Goal: Information Seeking & Learning: Learn about a topic

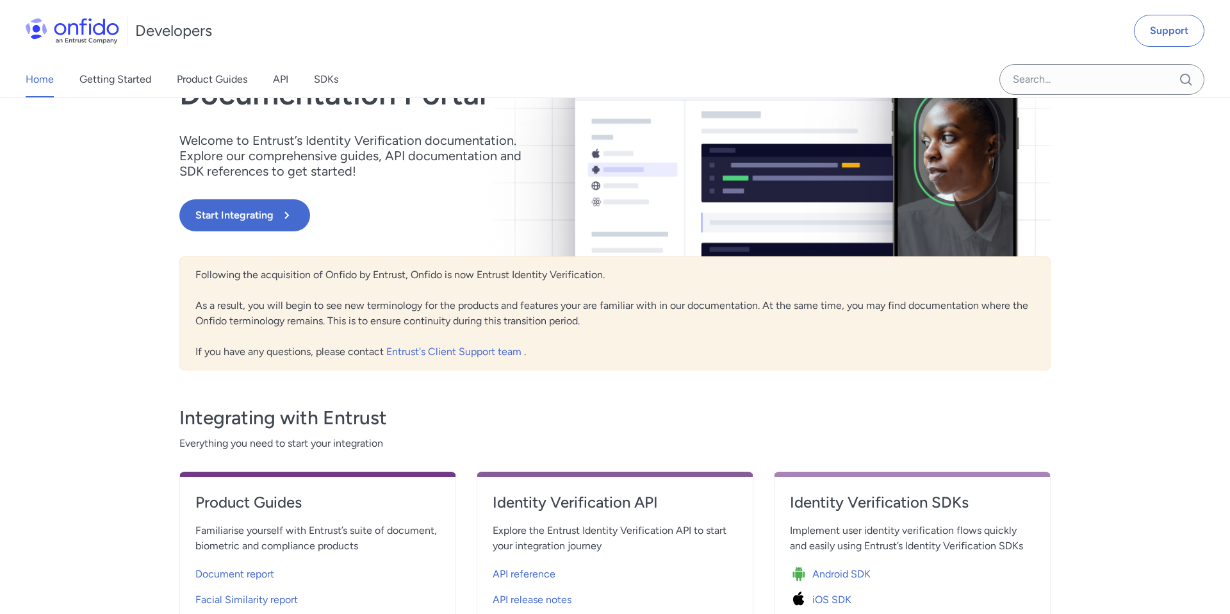
scroll to position [263, 0]
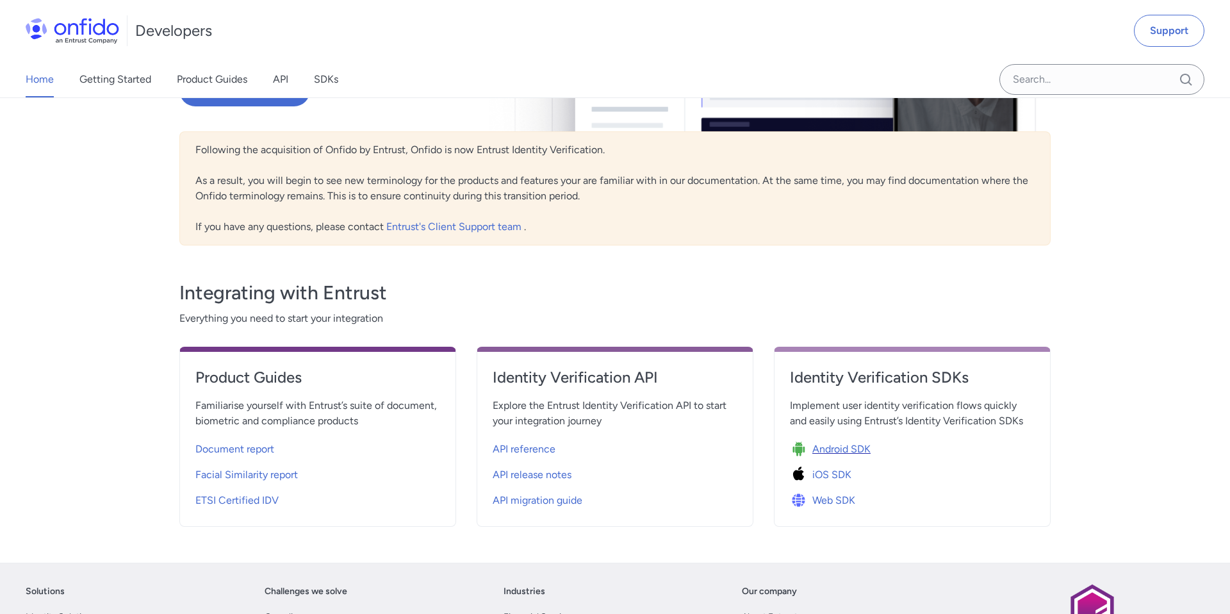
click at [827, 452] on span "Android SDK" at bounding box center [842, 448] width 58 height 15
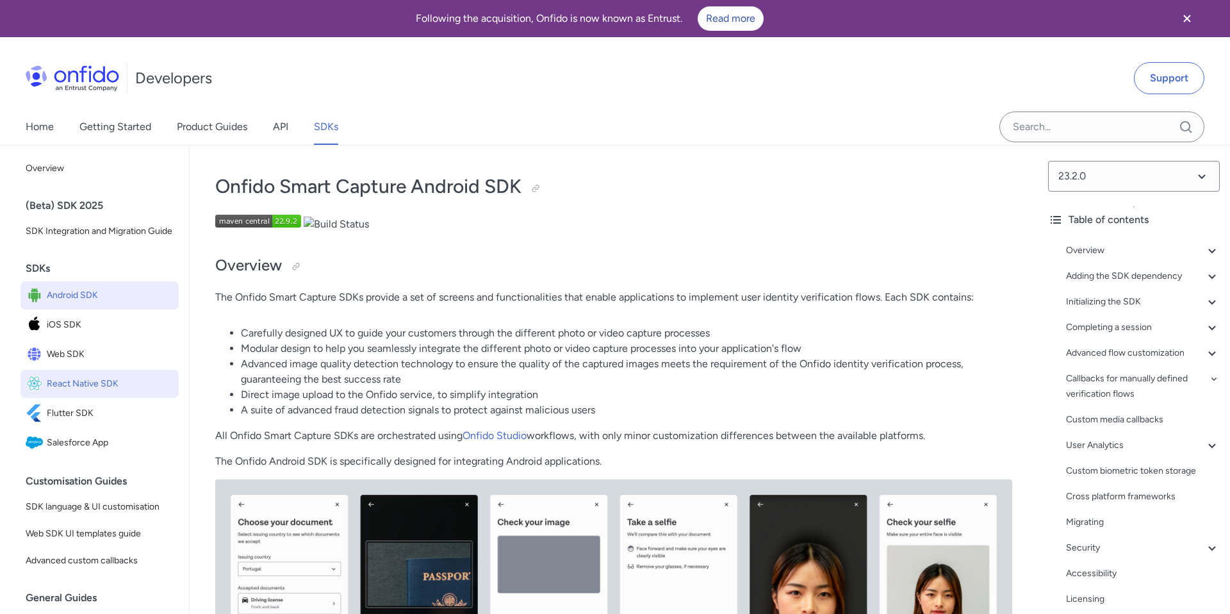
click at [87, 382] on span "React Native SDK" at bounding box center [110, 384] width 127 height 18
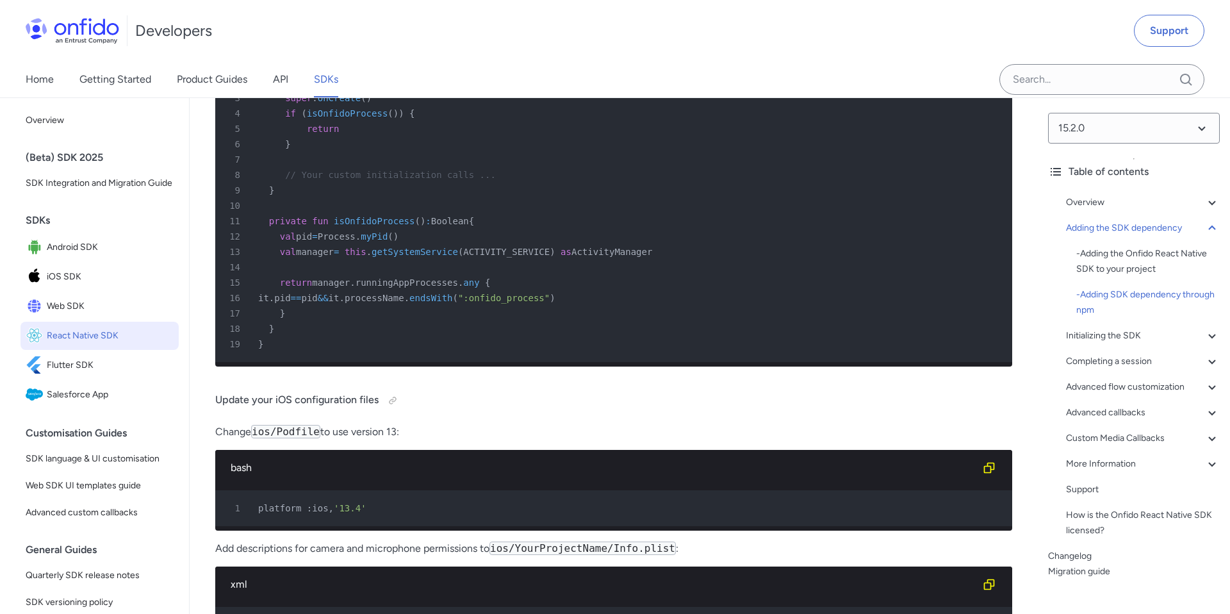
scroll to position [1977, 0]
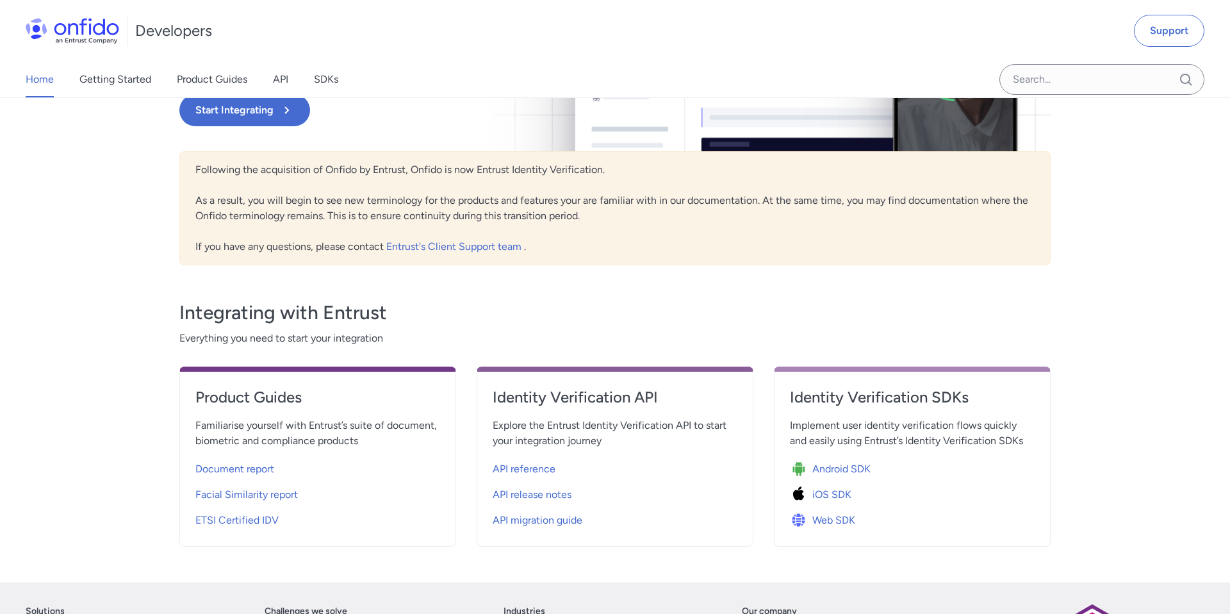
scroll to position [353, 0]
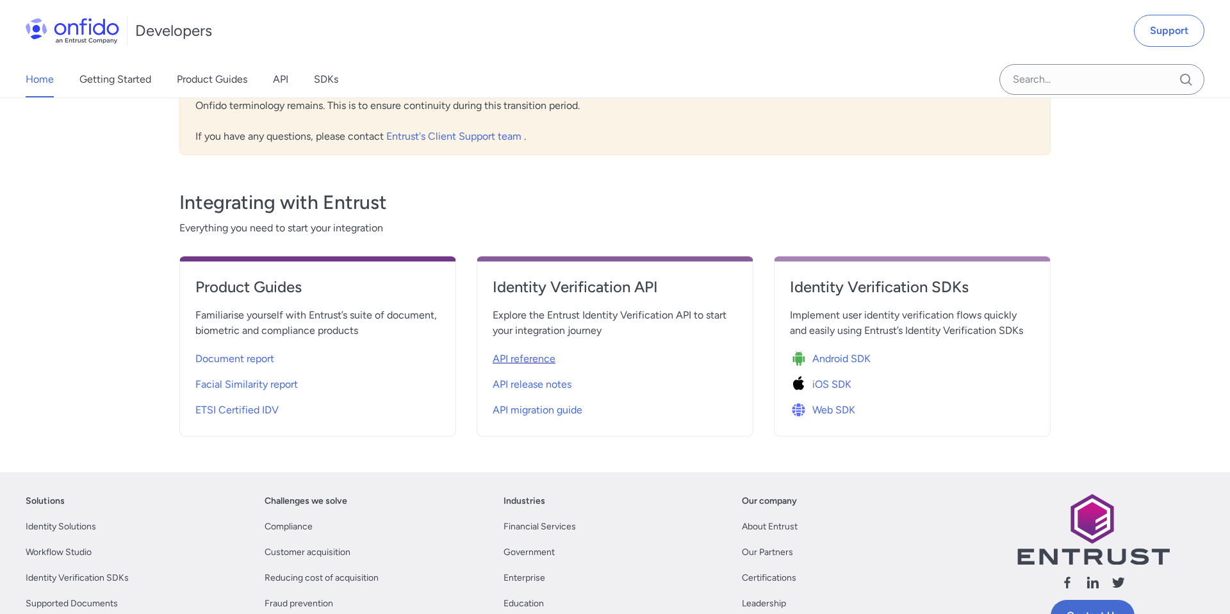
click at [543, 358] on span "API reference" at bounding box center [524, 358] width 63 height 15
select select "http"
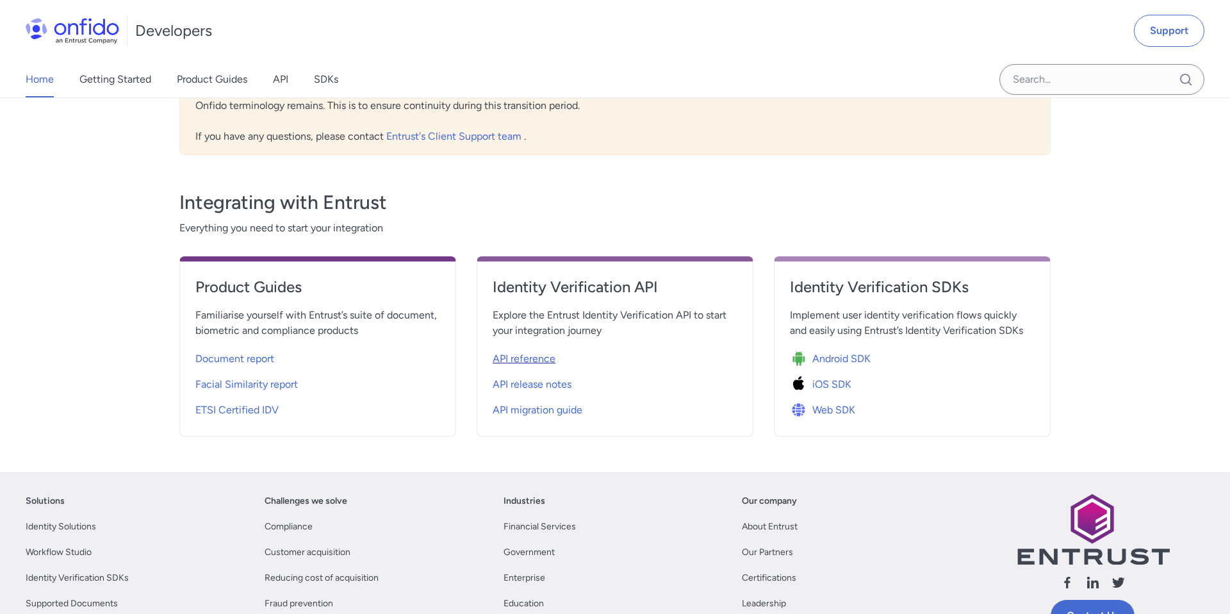
select select "http"
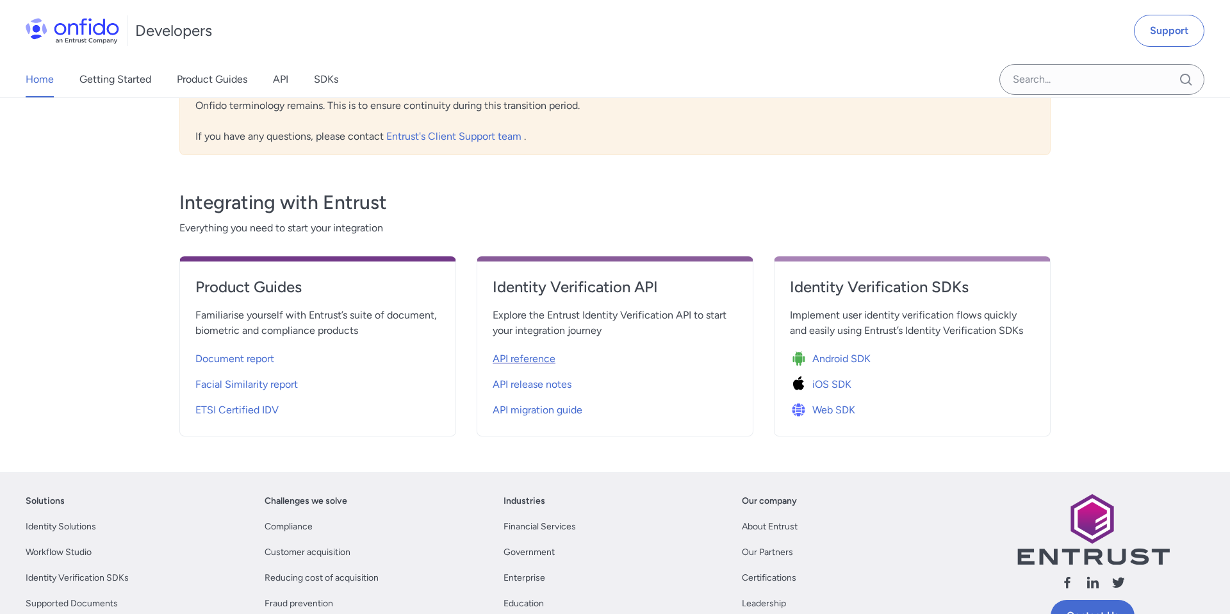
select select "http"
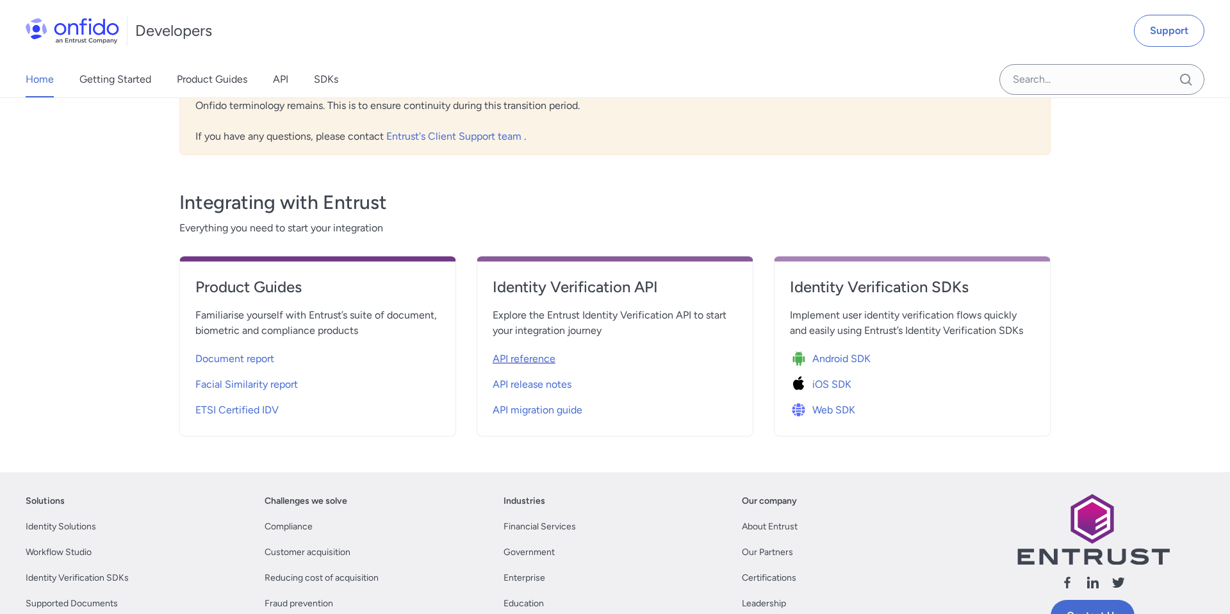
select select "http"
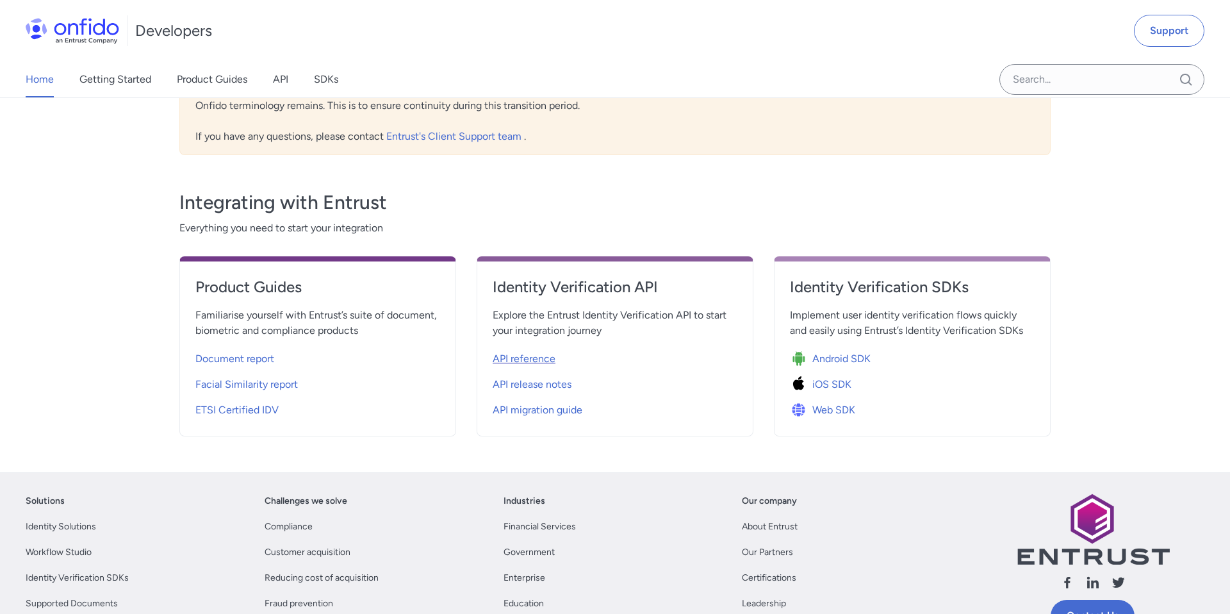
select select "http"
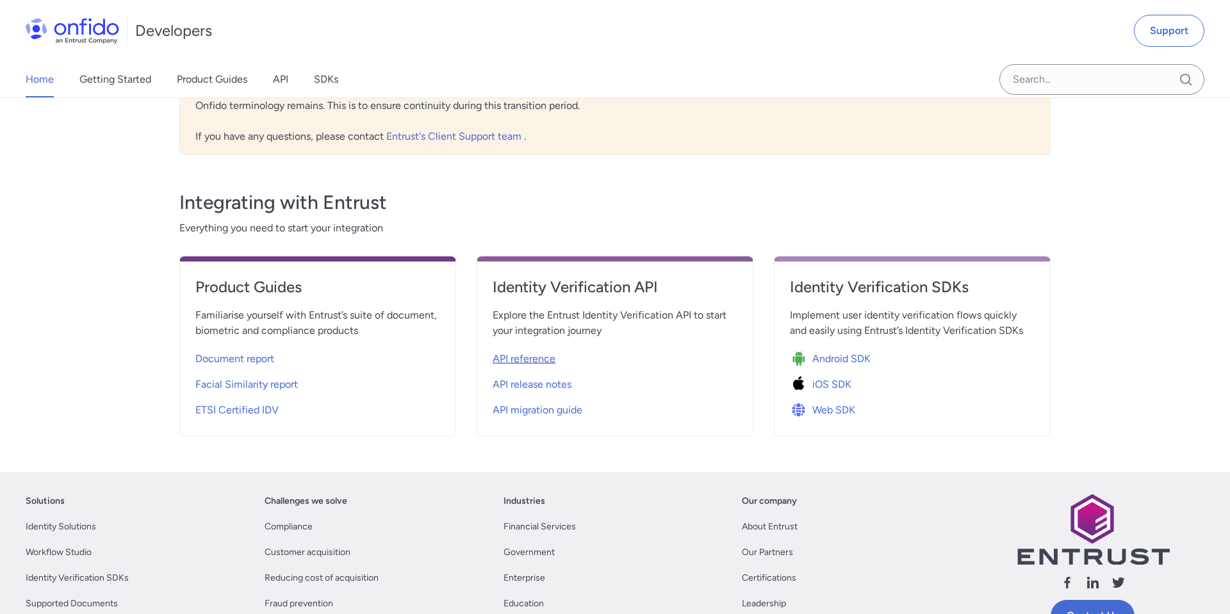
select select "http"
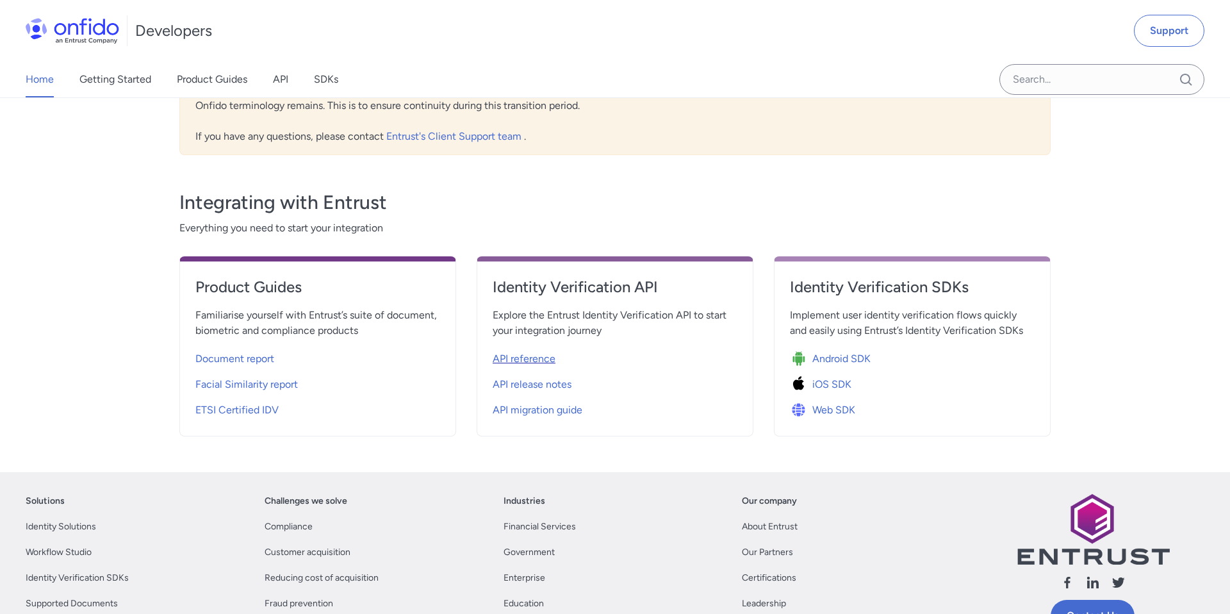
select select "http"
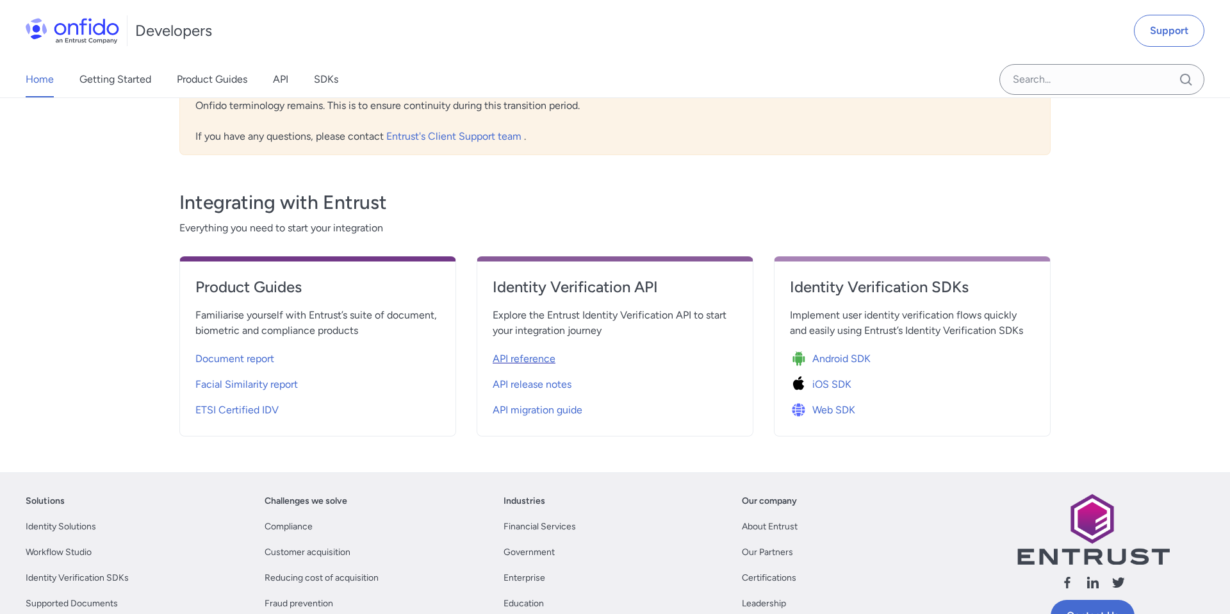
select select "http"
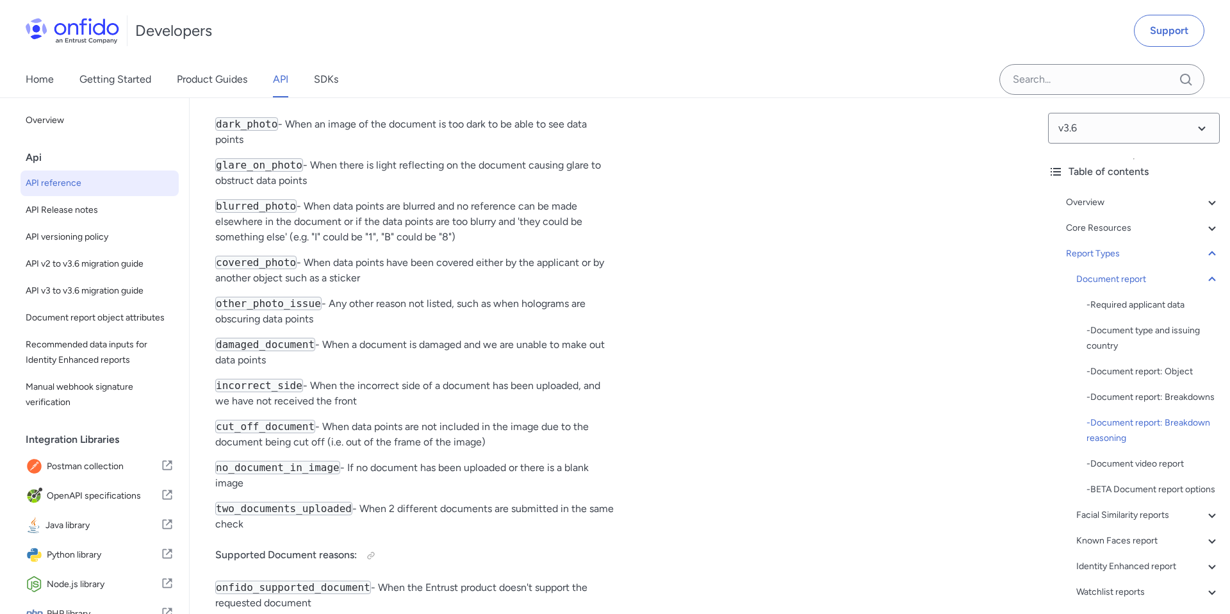
scroll to position [74070, 0]
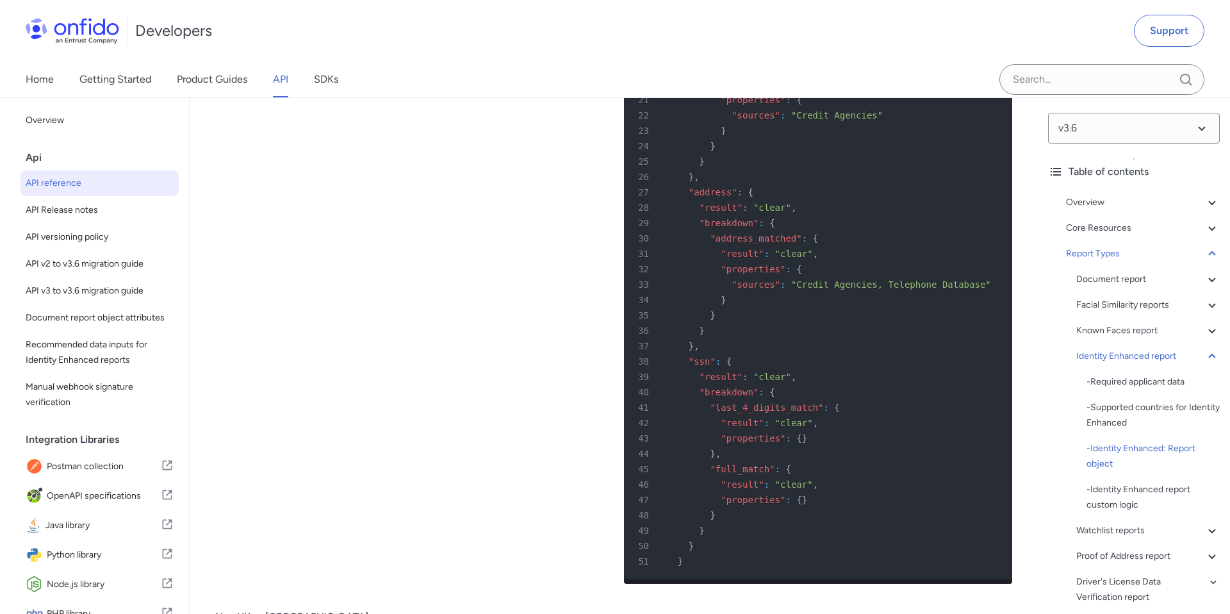
drag, startPoint x: 299, startPoint y: 404, endPoint x: 442, endPoint y: 409, distance: 143.0
click at [419, 498] on div "United States Example report object where the applicant's address is in [GEOGRA…" at bounding box center [409, 151] width 388 height 886
drag, startPoint x: 301, startPoint y: 392, endPoint x: 521, endPoint y: 391, distance: 219.8
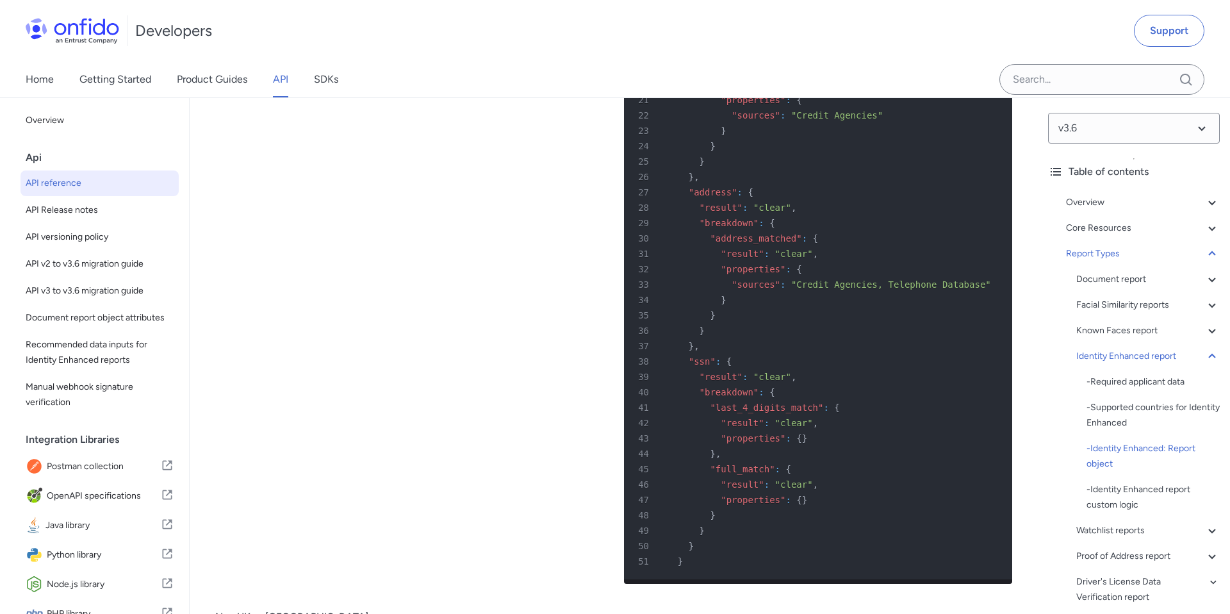
click at [447, 518] on div "United States Example report object where the applicant's address is in [GEOGRA…" at bounding box center [409, 151] width 388 height 886
drag, startPoint x: 293, startPoint y: 358, endPoint x: 584, endPoint y: 384, distance: 292.0
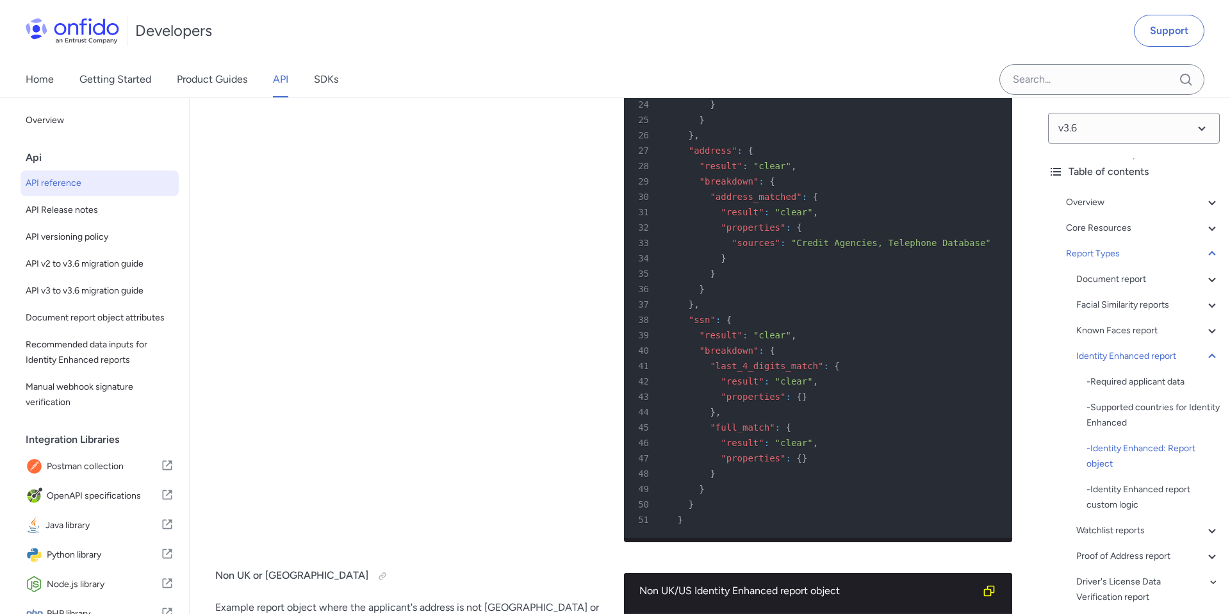
scroll to position [74032, 0]
